Goal: Find contact information: Find contact information

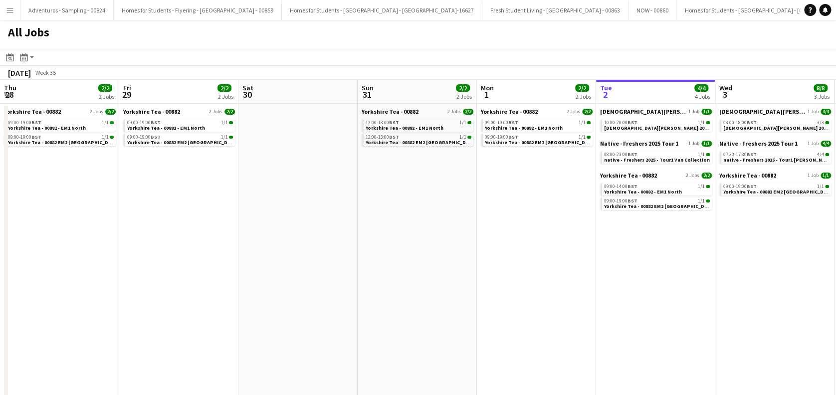
scroll to position [0, 274]
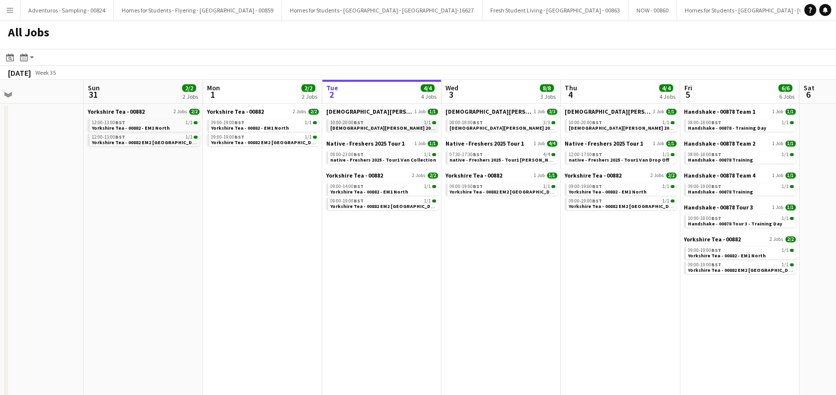
click at [370, 130] on span "[DEMOGRAPHIC_DATA][PERSON_NAME] 2025 Tour 2 - 00848 - Van Collection & Travel D…" at bounding box center [434, 128] width 208 height 6
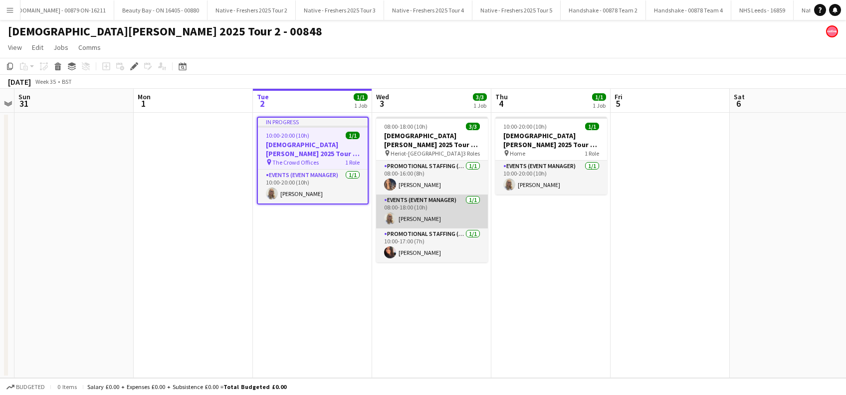
click at [425, 220] on app-card-role "Events (Event Manager) [DATE] 08:00-18:00 (10h) [PERSON_NAME]" at bounding box center [432, 212] width 112 height 34
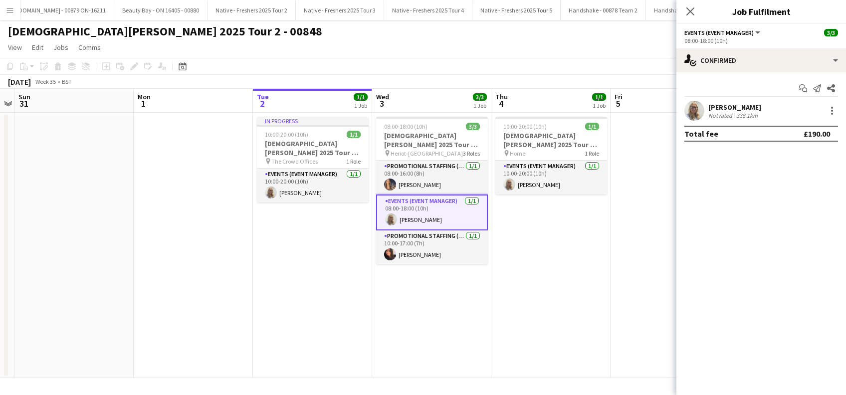
click at [714, 112] on div "Not rated" at bounding box center [722, 115] width 26 height 7
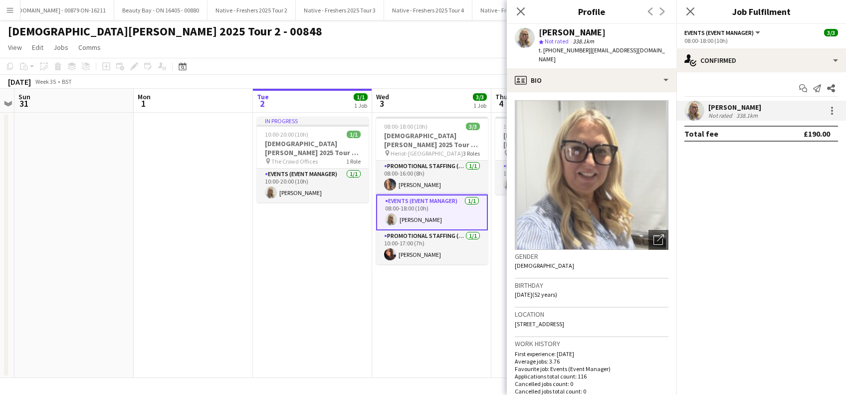
drag, startPoint x: 583, startPoint y: 50, endPoint x: 535, endPoint y: 44, distance: 48.8
click at [535, 44] on div "Melanie Mitchell star Not rated 338.1km t. +447484851883 | mel555@live.co.uk" at bounding box center [592, 46] width 170 height 44
copy div "Melanie Mitchell star Not rated 338.1km t. +447484851883"
click at [430, 282] on app-date-cell "08:00-18:00 (10h) 3/3 Lady Garden 2025 Tour 2 - 00848 - Heriot-Watt University …" at bounding box center [431, 245] width 119 height 265
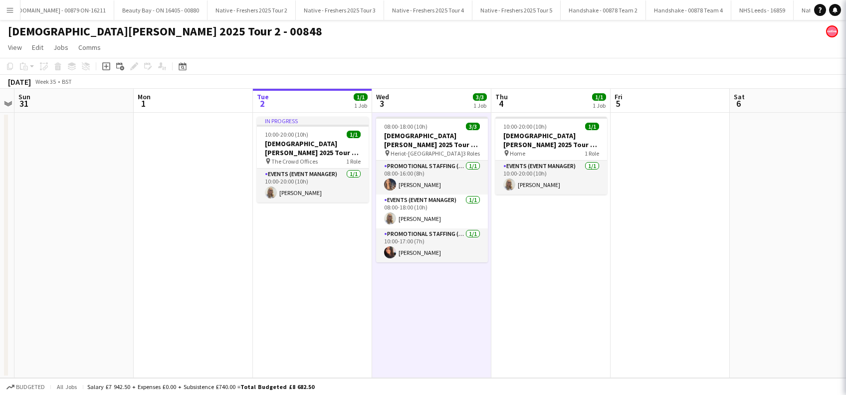
scroll to position [0, 343]
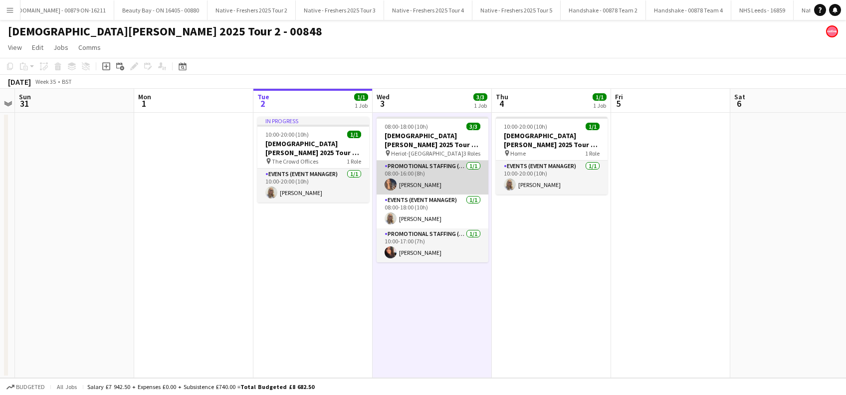
click at [434, 186] on app-card-role "Promotional Staffing (Brand Ambassadors) 1/1 08:00-16:00 (8h) Aaliyah Learmonth" at bounding box center [433, 178] width 112 height 34
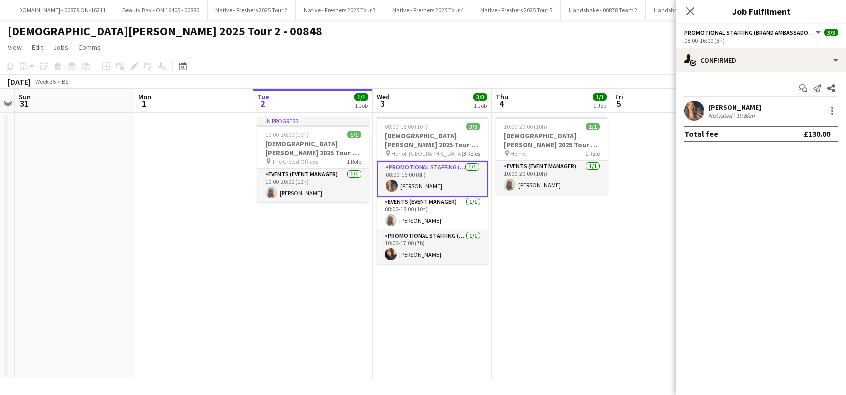
click at [745, 108] on div "[PERSON_NAME]" at bounding box center [735, 107] width 53 height 9
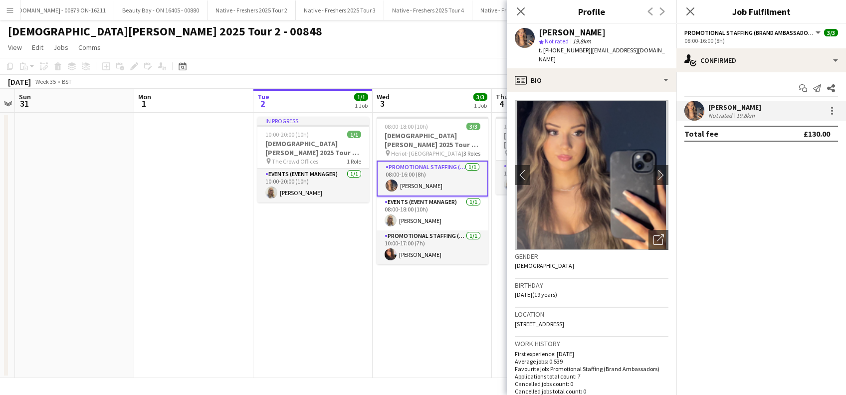
drag, startPoint x: 612, startPoint y: 29, endPoint x: 539, endPoint y: 32, distance: 72.9
click at [539, 32] on div "[PERSON_NAME]" at bounding box center [604, 32] width 130 height 9
copy div "[PERSON_NAME]"
click at [420, 258] on app-card-role "Promotional Staffing (Brand Ambassadors) 1/1 10:00-17:00 (7h) Carri Freedman" at bounding box center [433, 248] width 112 height 34
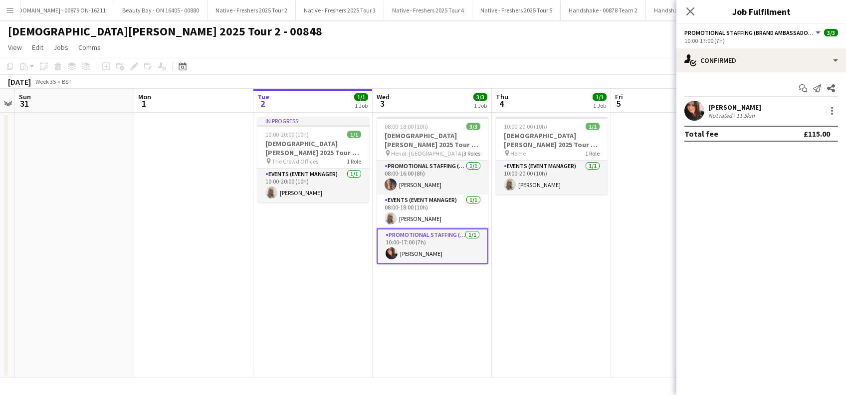
click at [750, 105] on div "[PERSON_NAME]" at bounding box center [735, 107] width 53 height 9
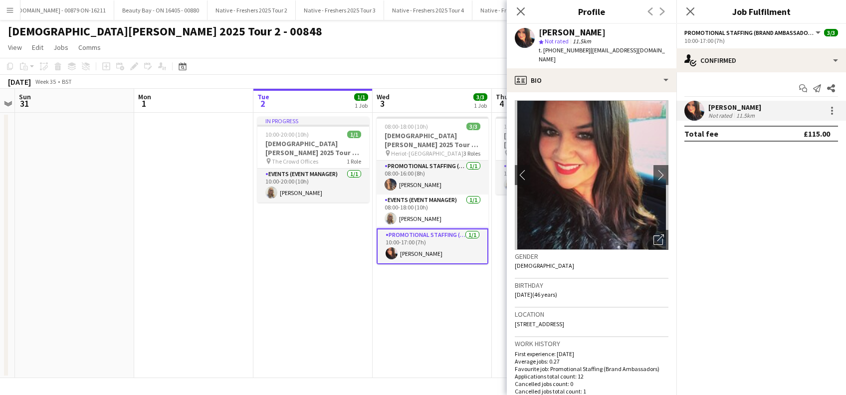
drag, startPoint x: 606, startPoint y: 30, endPoint x: 539, endPoint y: 32, distance: 66.9
click at [539, 32] on div "[PERSON_NAME]" at bounding box center [604, 32] width 130 height 9
copy div "[PERSON_NAME]"
click at [636, 52] on span "| carrif@hotmail.co.uk" at bounding box center [602, 54] width 126 height 16
drag, startPoint x: 644, startPoint y: 49, endPoint x: 587, endPoint y: 49, distance: 56.4
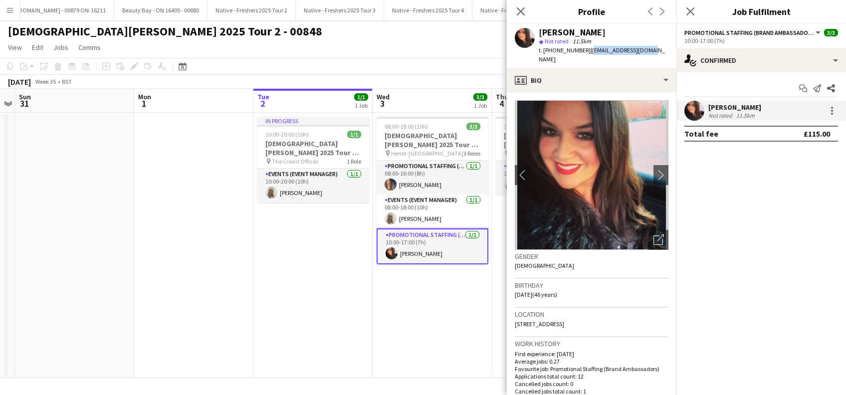
click at [587, 49] on div "Carri Freedman star Not rated 11.5km t. +447850744967 | carrif@hotmail.co.uk" at bounding box center [592, 46] width 170 height 44
copy span "carrif@hotmail.co.uk"
click at [415, 180] on app-card-role "Promotional Staffing (Brand Ambassadors) 1/1 08:00-16:00 (8h) Aaliyah Learmonth" at bounding box center [433, 178] width 112 height 34
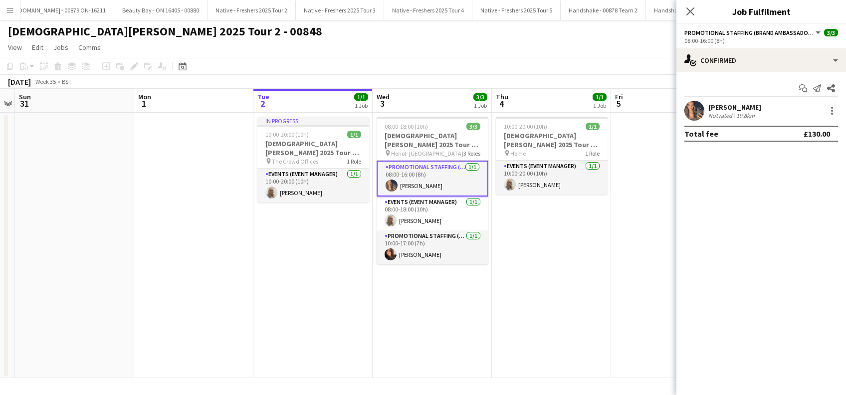
click at [755, 107] on div "[PERSON_NAME]" at bounding box center [735, 107] width 53 height 9
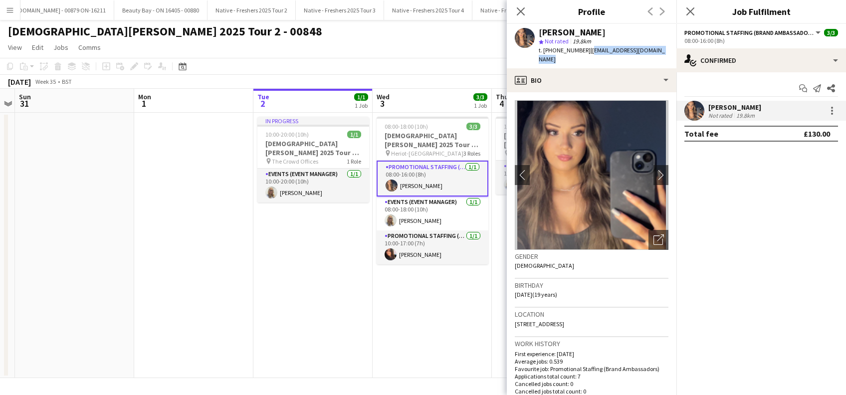
drag, startPoint x: 668, startPoint y: 52, endPoint x: 586, endPoint y: 54, distance: 81.9
click at [586, 54] on div "Aaliyah Learmonth star Not rated 19.8km t. +447710546843 | aaliyahlearmonth3@gm…" at bounding box center [592, 46] width 170 height 44
copy span "aaliyahlearmonth3@gmail.com"
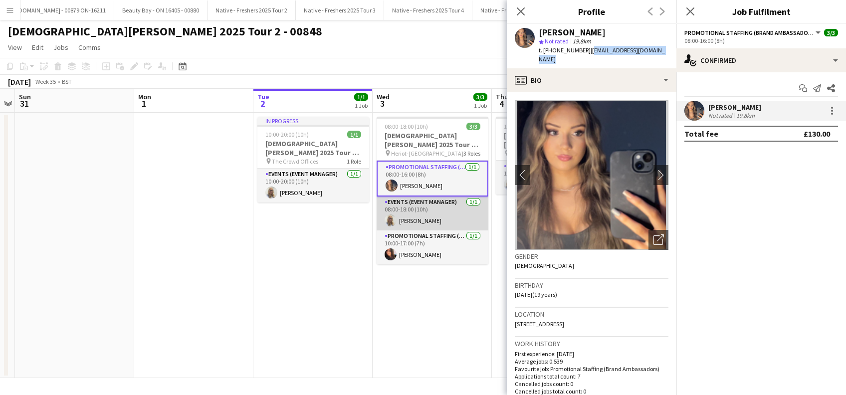
click at [414, 224] on app-card-role "Events (Event Manager) 1/1 08:00-18:00 (10h) Melanie Mitchell" at bounding box center [433, 214] width 112 height 34
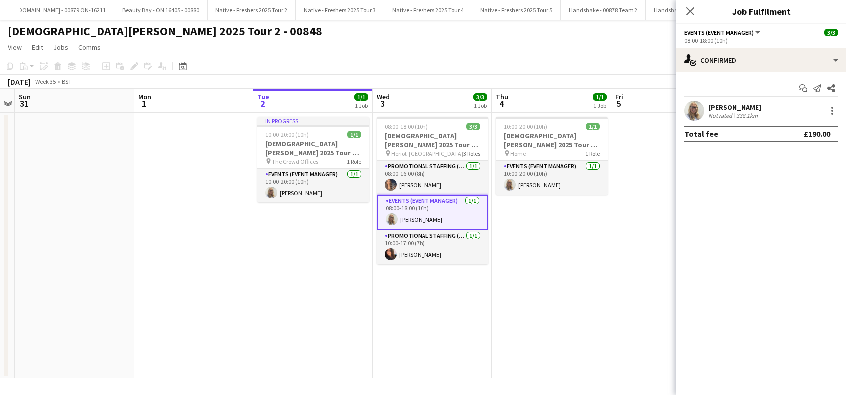
click at [746, 110] on div "Melanie Mitchell" at bounding box center [735, 107] width 53 height 9
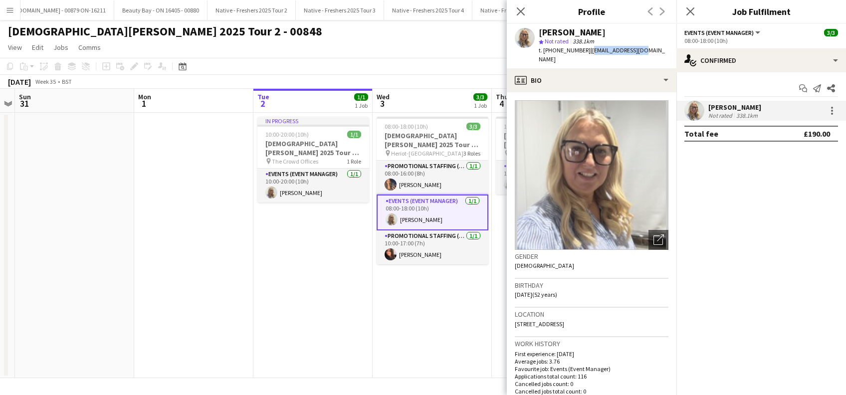
drag, startPoint x: 646, startPoint y: 49, endPoint x: 587, endPoint y: 53, distance: 59.5
click at [587, 53] on app-profile-header "Melanie Mitchell star Not rated 338.1km t. +447484851883 | mel555@live.co.uk" at bounding box center [592, 46] width 170 height 44
copy span "mel555@live.co.uk"
click at [694, 13] on icon "Close pop-in" at bounding box center [690, 10] width 9 height 9
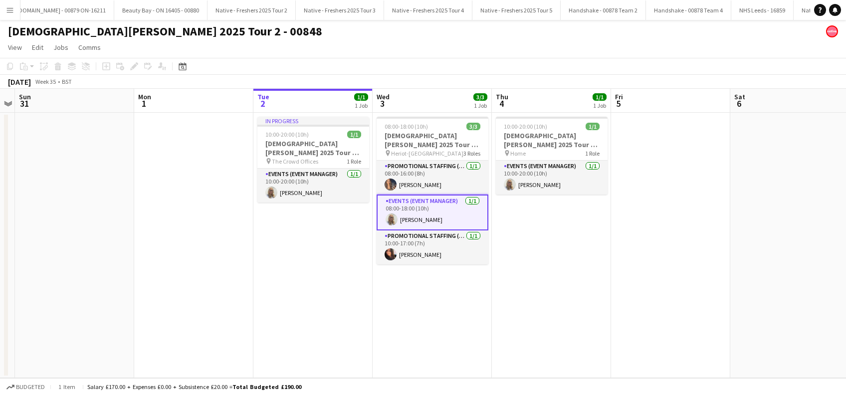
click at [401, 310] on app-date-cell "08:00-18:00 (10h) 3/3 Lady Garden 2025 Tour 2 - 00848 - Heriot-Watt University …" at bounding box center [432, 245] width 119 height 265
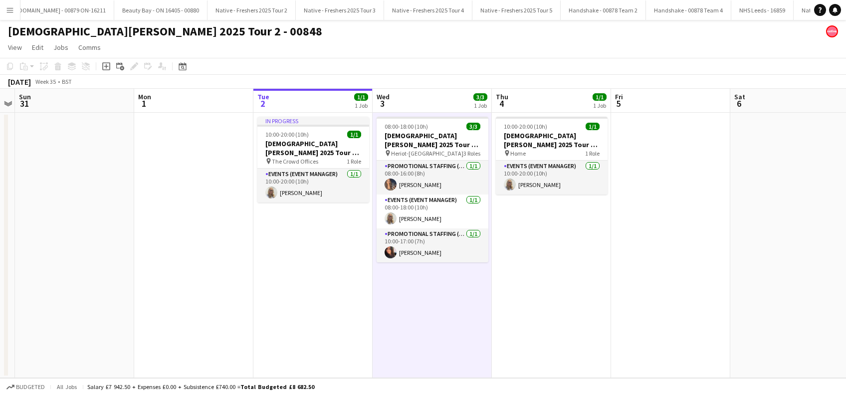
click at [572, 257] on app-date-cell "10:00-20:00 (10h) 1/1 Lady Garden 2025 Tour 2 - 00848 - Travel Day pin Home 1 R…" at bounding box center [551, 245] width 119 height 265
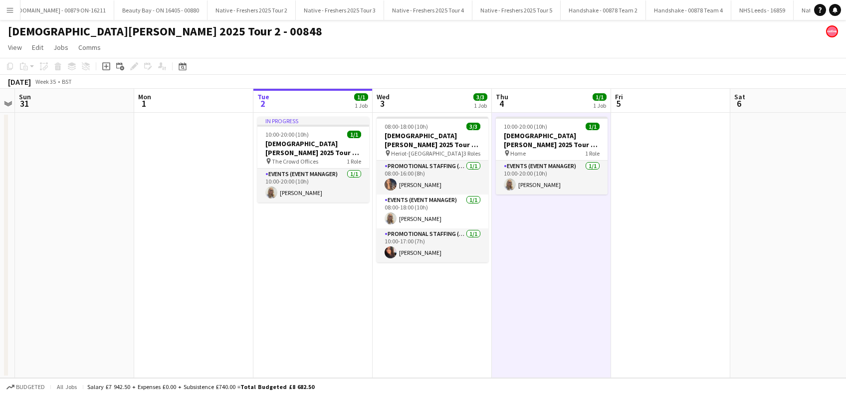
scroll to position [0, 343]
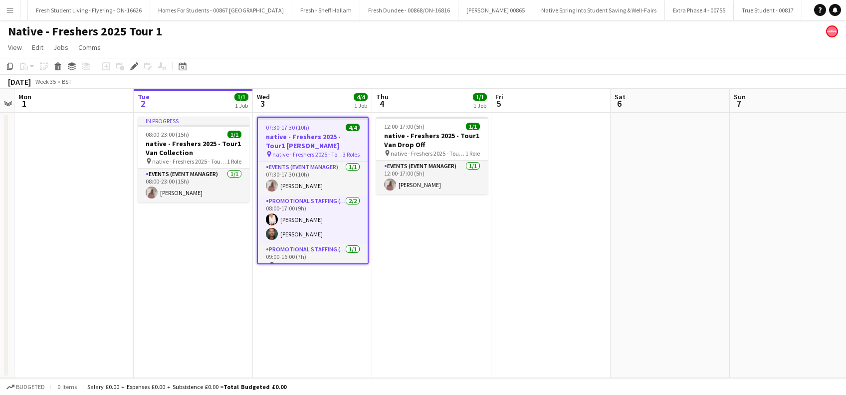
scroll to position [0, 1047]
drag, startPoint x: 317, startPoint y: 335, endPoint x: 348, endPoint y: 311, distance: 39.1
click at [318, 335] on app-date-cell "07:30-17:30 (10h) 4/4 native - Freshers 2025 - Tour1 Heriot Watt pin native - F…" at bounding box center [312, 245] width 119 height 265
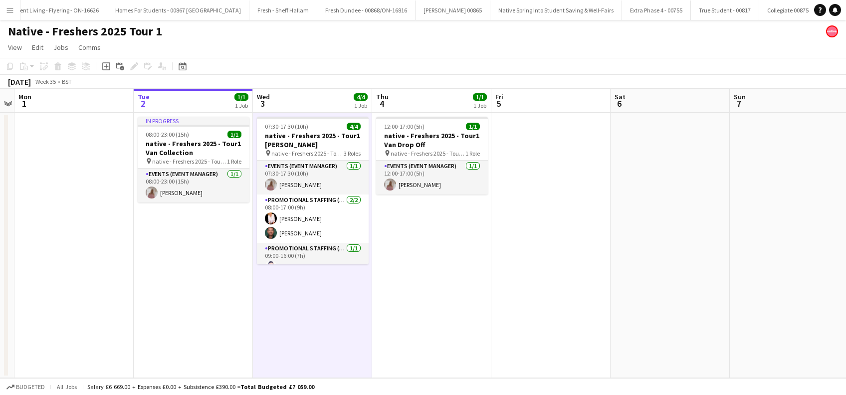
scroll to position [0, 342]
click at [412, 285] on app-date-cell "12:00-17:00 (5h) 1/1 native - Freshers 2025 - Tour1 Van Drop Off pin native - F…" at bounding box center [432, 245] width 119 height 265
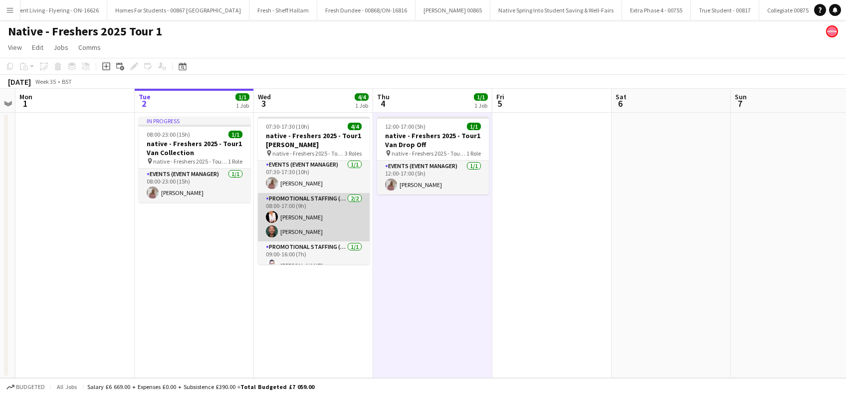
scroll to position [0, 0]
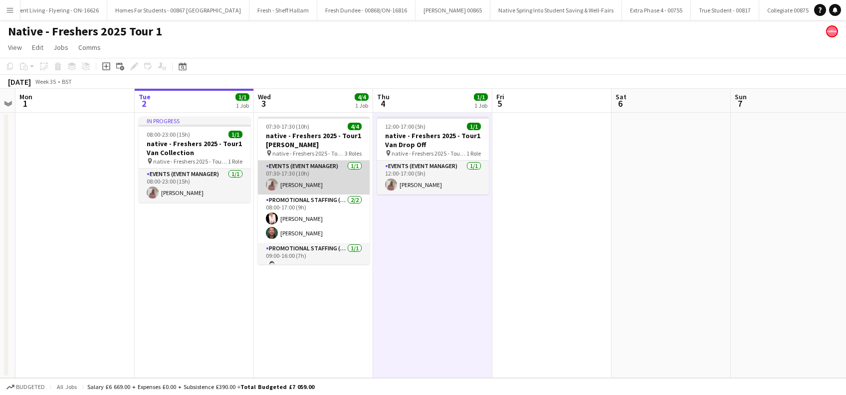
click at [306, 184] on app-card-role "Events (Event Manager) 1/1 07:30-17:30 (10h) Sharon Learmonth" at bounding box center [314, 178] width 112 height 34
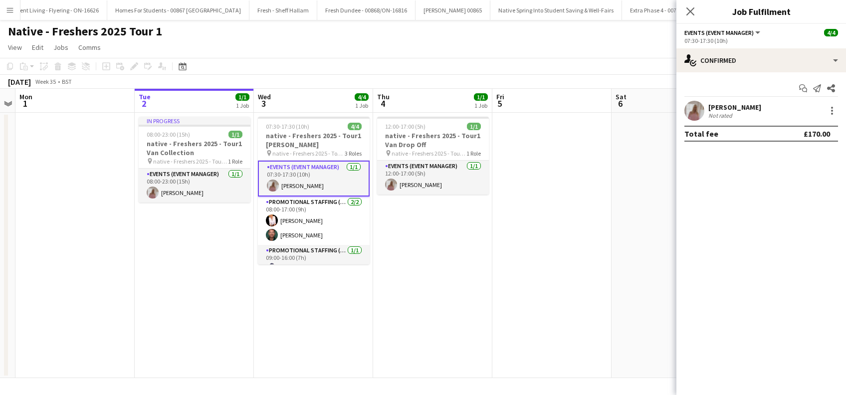
scroll to position [0, 340]
click at [741, 107] on div "[PERSON_NAME]" at bounding box center [735, 107] width 53 height 9
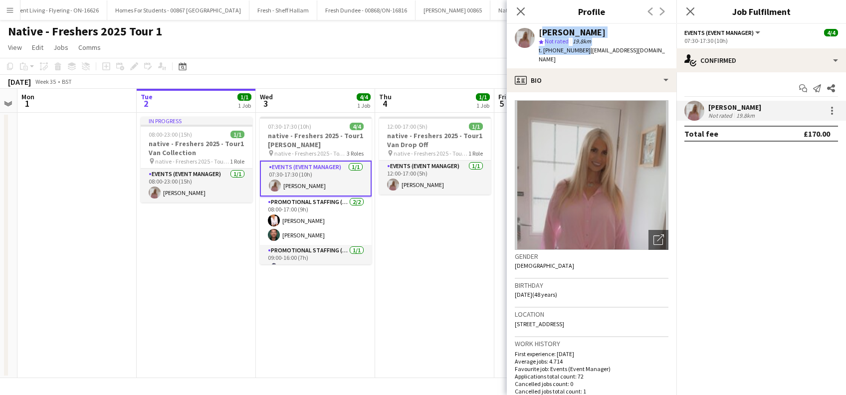
drag, startPoint x: 582, startPoint y: 48, endPoint x: 539, endPoint y: 34, distance: 45.1
click at [539, 34] on div "Sharon Learmonth star Not rated 19.8km t. +447745011034 | slearmonth76@hotmail.…" at bounding box center [604, 46] width 130 height 36
copy div "Sharon Learmonth star Not rated 19.8km t. +447745011034"
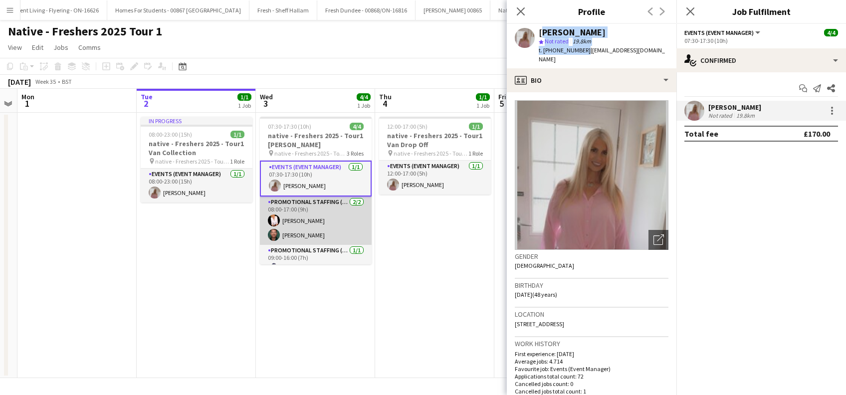
click at [334, 228] on app-card-role "Promotional Staffing (Brand Ambassadors) 2/2 08:00-17:00 (9h) Inger Stevenson D…" at bounding box center [316, 221] width 112 height 48
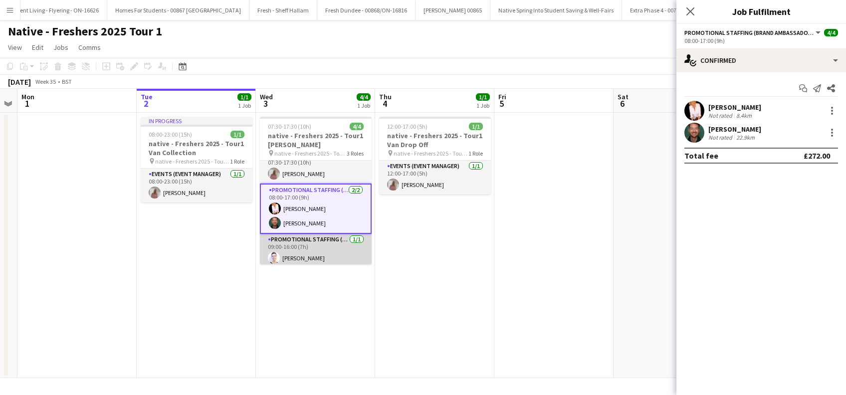
scroll to position [14, 0]
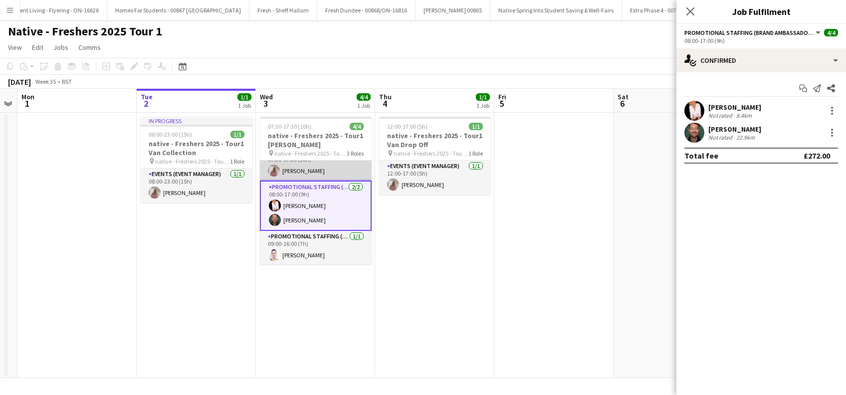
click at [299, 168] on app-card-role "Events (Event Manager) 1/1 07:30-17:30 (10h) Sharon Learmonth" at bounding box center [316, 164] width 112 height 34
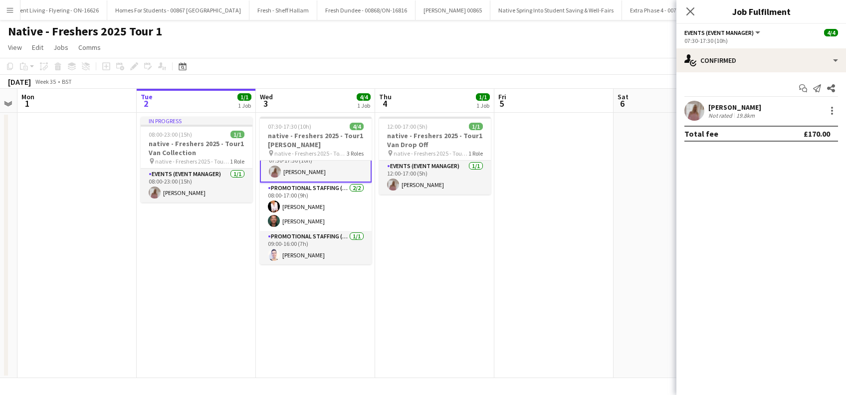
scroll to position [0, 340]
click at [761, 107] on div "[PERSON_NAME]" at bounding box center [735, 107] width 53 height 9
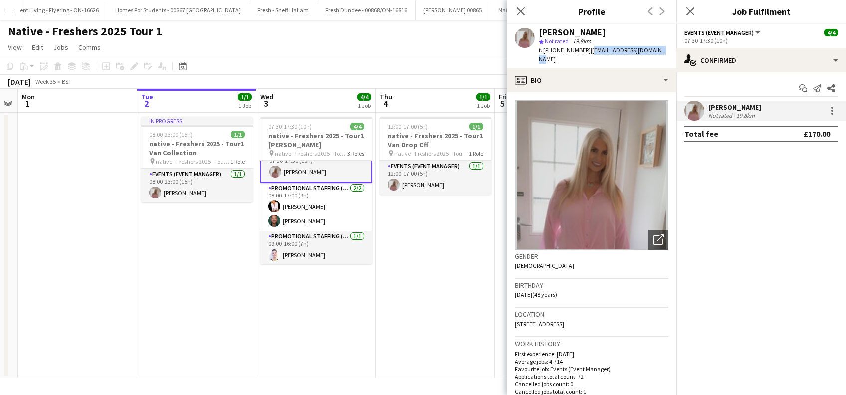
drag, startPoint x: 663, startPoint y: 48, endPoint x: 588, endPoint y: 54, distance: 75.1
click at [587, 54] on div "Sharon Learmonth star Not rated 19.8km t. +447745011034 | slearmonth76@hotmail.…" at bounding box center [592, 46] width 170 height 44
click at [632, 52] on span "| slearmonth76@hotmail.com" at bounding box center [602, 54] width 126 height 16
drag, startPoint x: 661, startPoint y: 48, endPoint x: 587, endPoint y: 48, distance: 73.8
click at [587, 48] on div "Sharon Learmonth star Not rated 19.8km t. +447745011034 | slearmonth76@hotmail.…" at bounding box center [592, 46] width 170 height 44
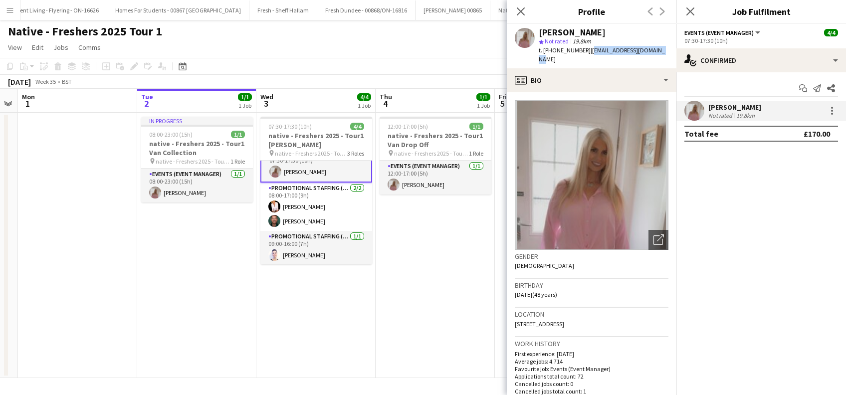
copy span "slearmonth76@hotmail.com"
drag, startPoint x: 517, startPoint y: 12, endPoint x: 609, endPoint y: 4, distance: 92.2
click at [517, 12] on icon "Close pop-in" at bounding box center [521, 11] width 8 height 8
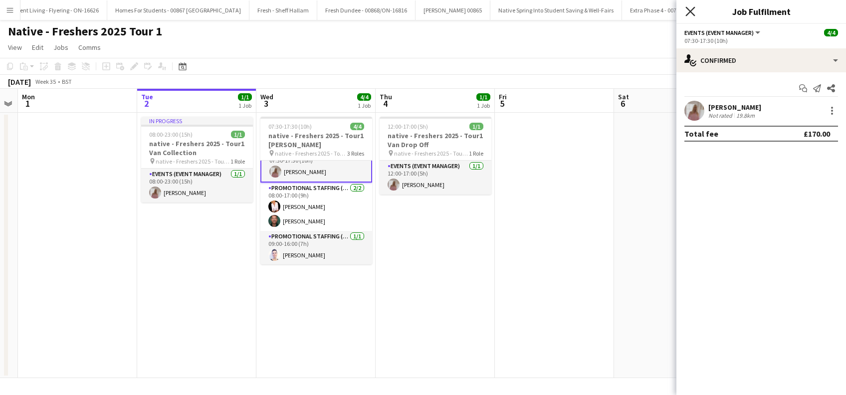
click at [687, 12] on icon "Close pop-in" at bounding box center [690, 10] width 9 height 9
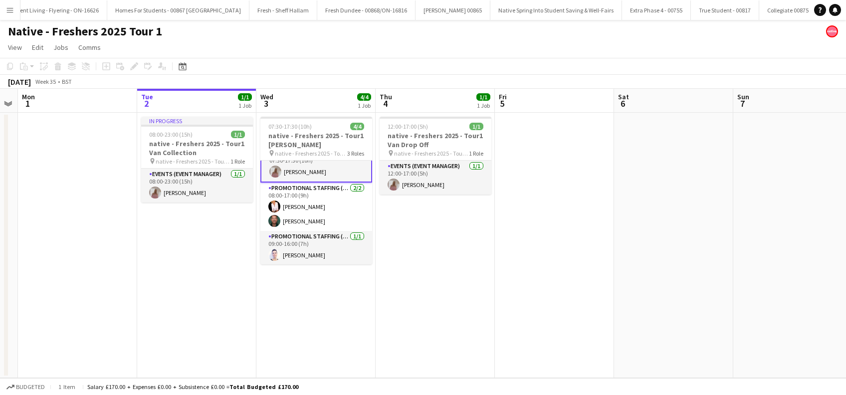
click at [414, 251] on app-date-cell "12:00-17:00 (5h) 1/1 native - Freshers 2025 - Tour1 Van Drop Off pin native - F…" at bounding box center [435, 245] width 119 height 265
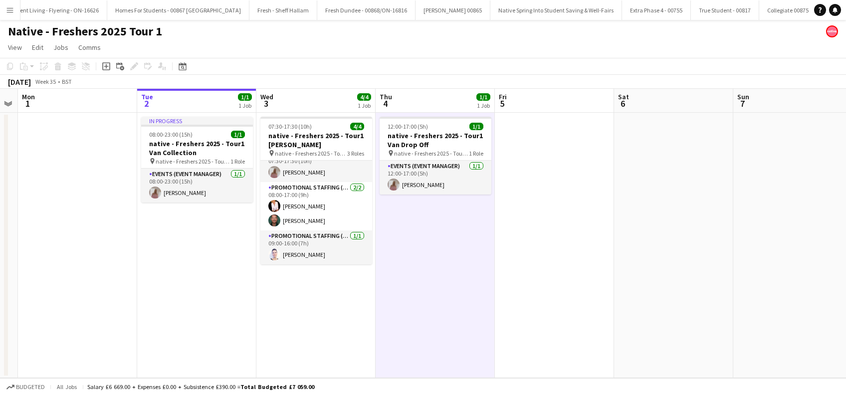
scroll to position [12, 0]
click at [612, 261] on app-date-cell at bounding box center [554, 245] width 119 height 265
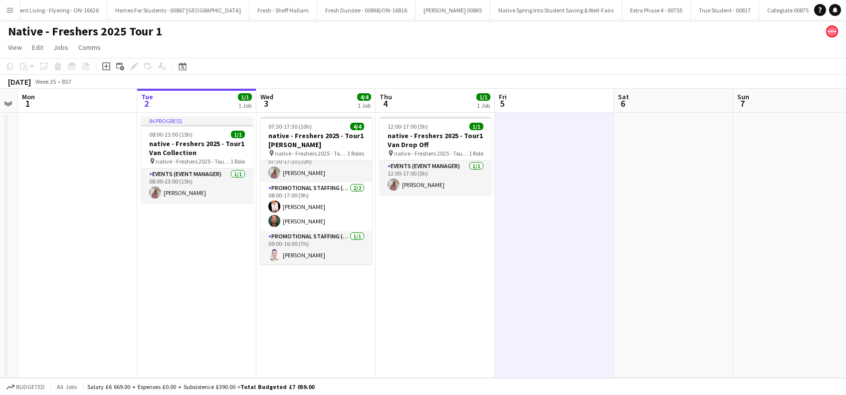
click at [540, 261] on app-date-cell at bounding box center [554, 245] width 119 height 265
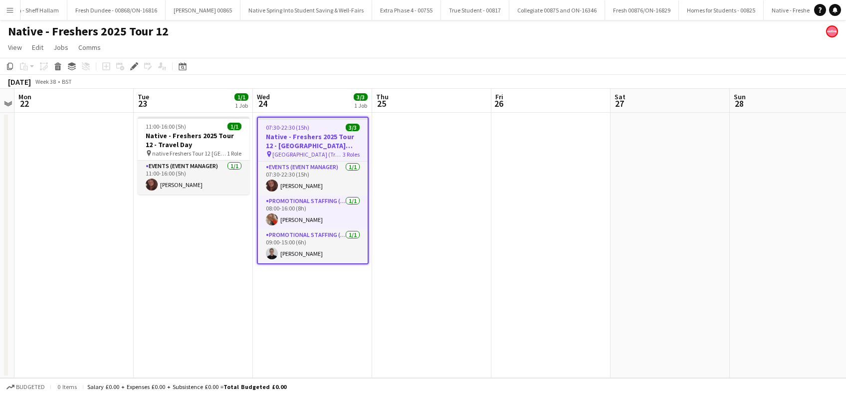
scroll to position [0, 1320]
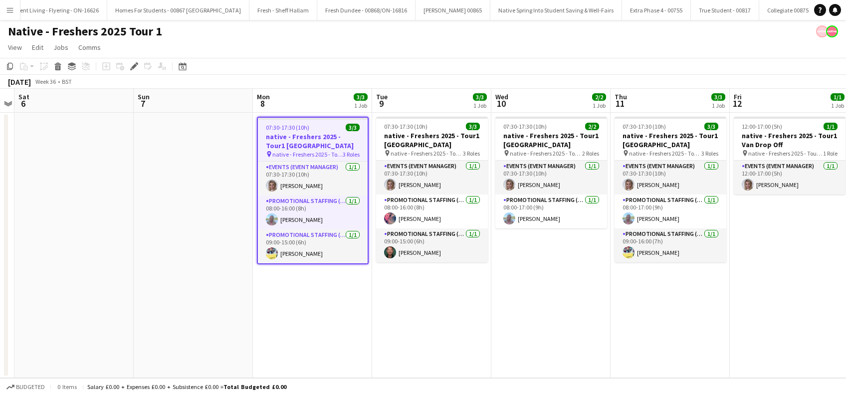
click at [308, 308] on app-date-cell "07:30-17:30 (10h) 3/3 native - Freshers 2025 - Tour1 Glasgow Caledonian pin nat…" at bounding box center [312, 245] width 119 height 265
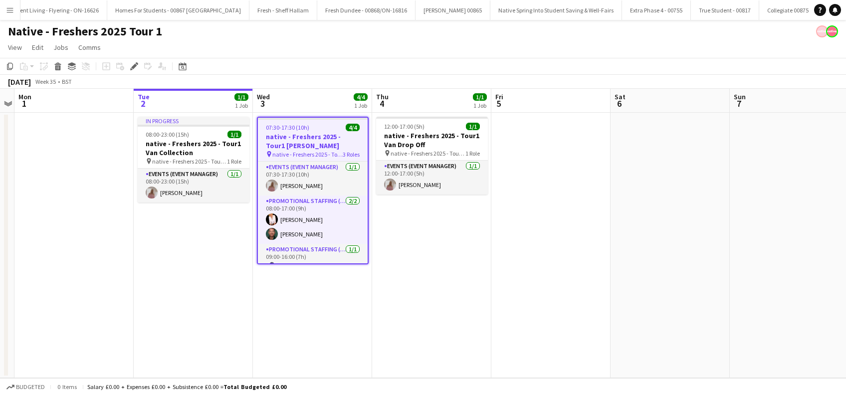
drag, startPoint x: 293, startPoint y: 303, endPoint x: 297, endPoint y: 299, distance: 5.3
click at [294, 304] on app-date-cell "07:30-17:30 (10h) 4/4 native - Freshers 2025 - Tour1 Heriot Watt pin native - F…" at bounding box center [312, 245] width 119 height 265
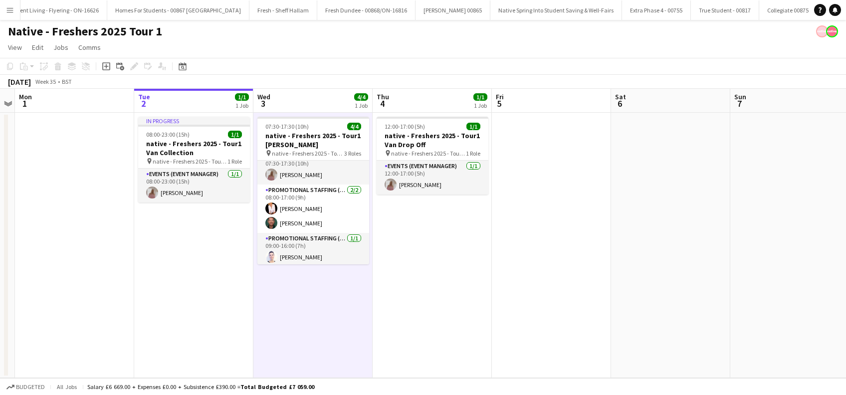
scroll to position [12, 0]
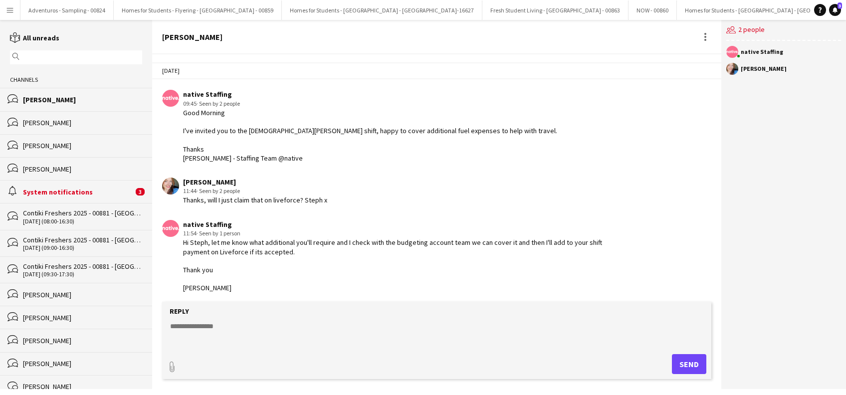
scroll to position [2, 0]
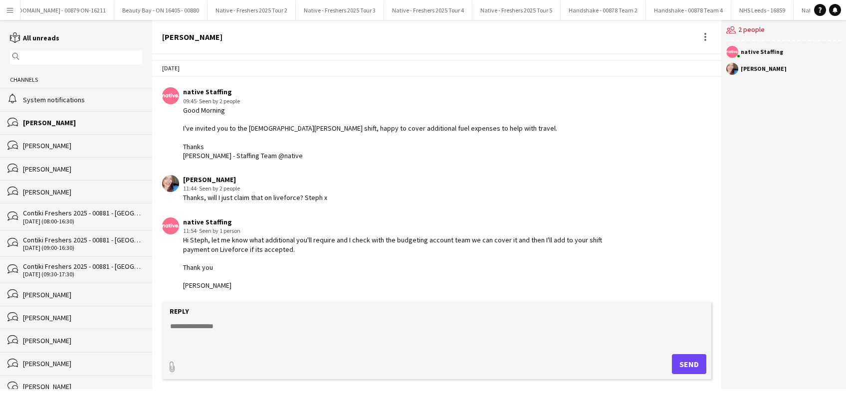
click at [55, 125] on div "[PERSON_NAME]" at bounding box center [82, 122] width 119 height 9
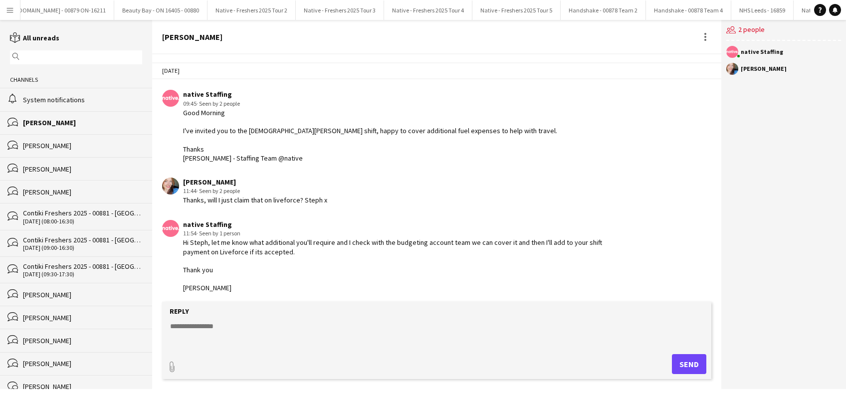
click at [69, 99] on div "System notifications" at bounding box center [82, 99] width 119 height 9
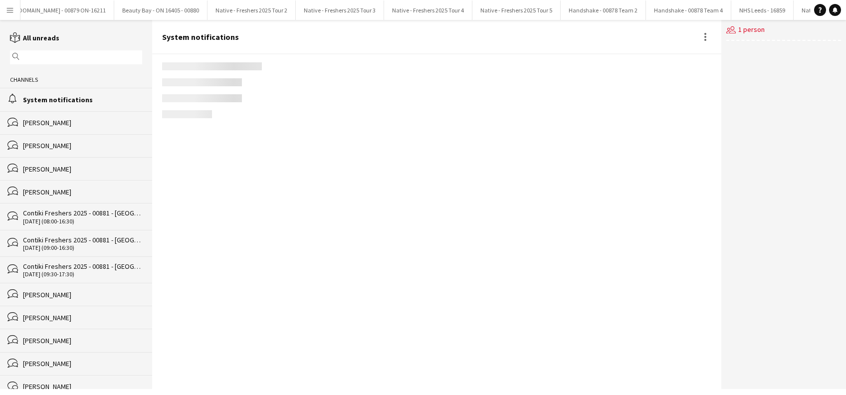
scroll to position [1265, 0]
